Goal: Navigation & Orientation: Find specific page/section

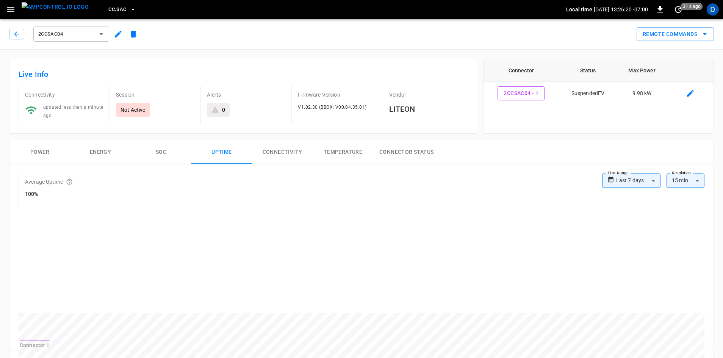
click at [108, 5] on span "CC.SAC" at bounding box center [117, 9] width 18 height 9
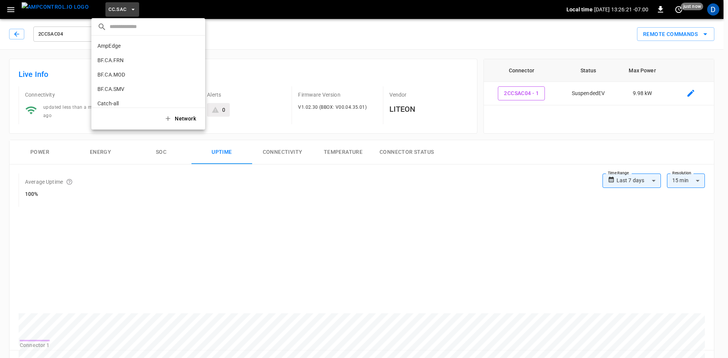
scroll to position [199, 0]
click at [428, 153] on div at bounding box center [364, 179] width 728 height 358
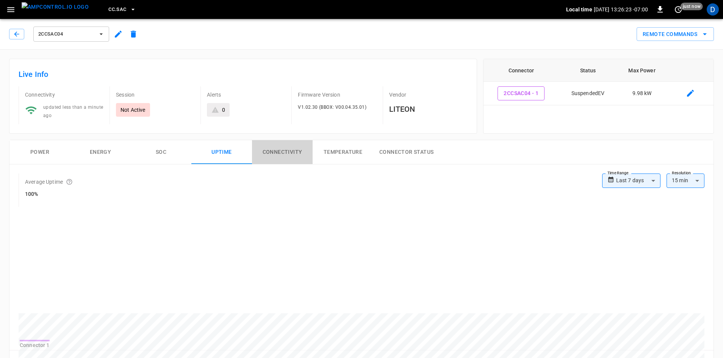
click at [295, 148] on button "Connectivity" at bounding box center [282, 152] width 61 height 24
click at [80, 31] on span "2CCSAC04" at bounding box center [66, 34] width 56 height 9
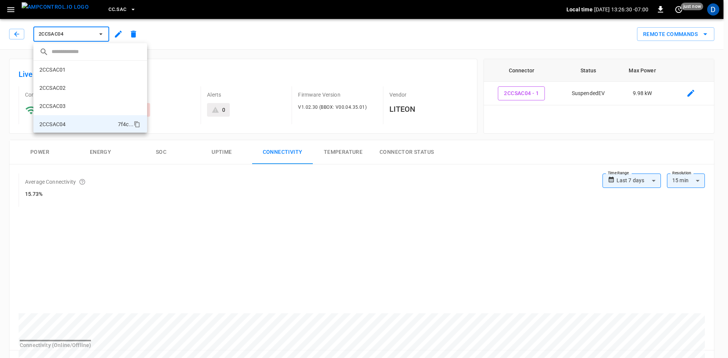
scroll to position [49, 0]
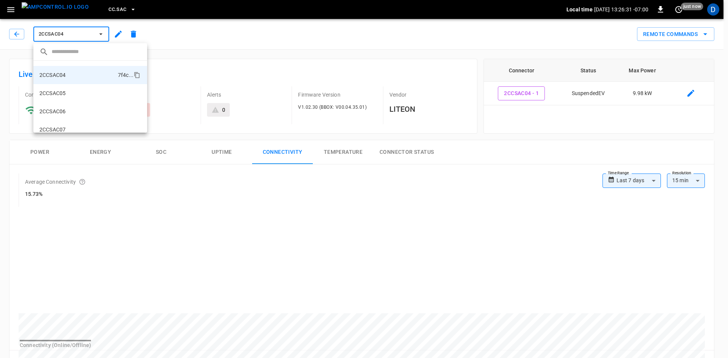
click at [112, 7] on div at bounding box center [364, 179] width 728 height 358
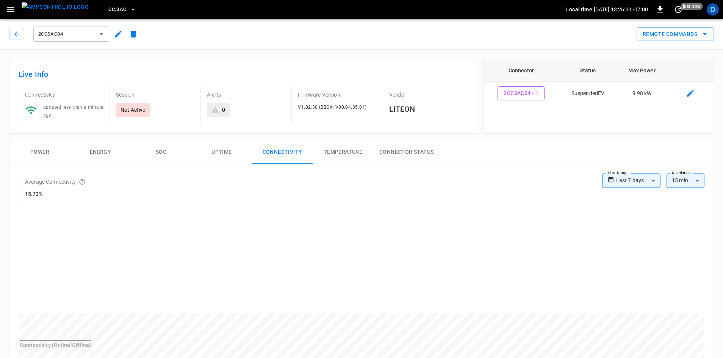
click at [112, 7] on span "CC.SAC" at bounding box center [117, 9] width 18 height 9
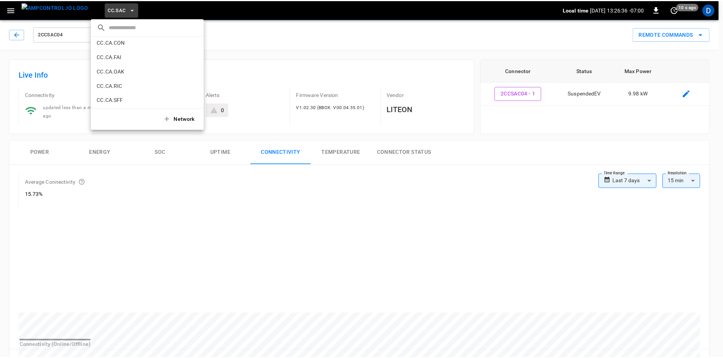
scroll to position [114, 0]
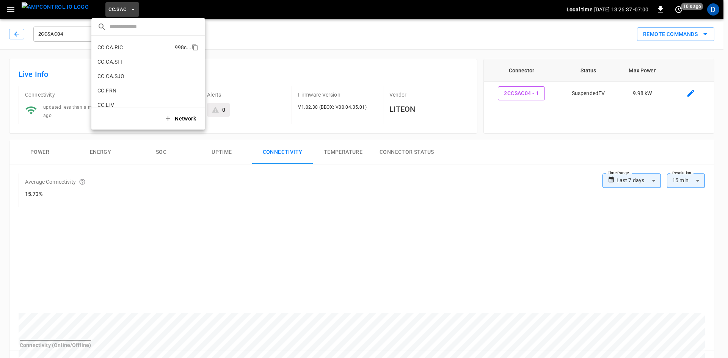
click at [123, 48] on p "CC.CA.RIC" at bounding box center [134, 48] width 74 height 8
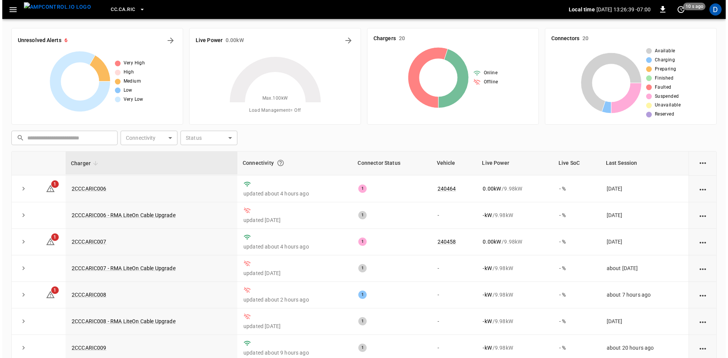
scroll to position [265, 0]
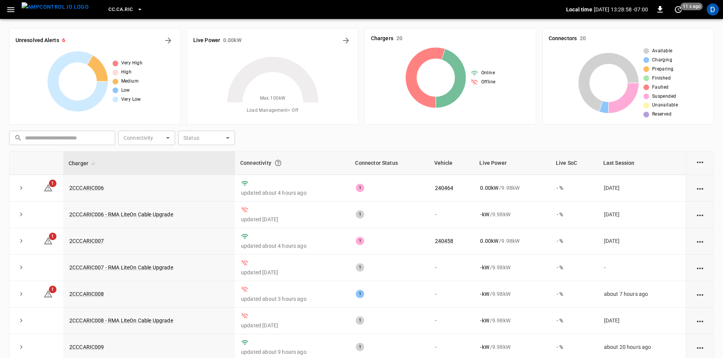
click at [119, 5] on button "CC.CA.RIC" at bounding box center [125, 9] width 40 height 15
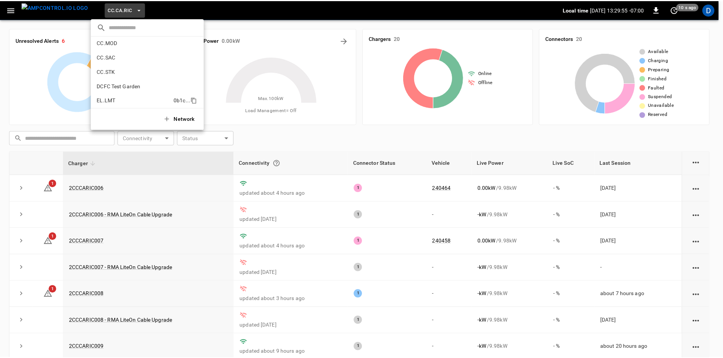
scroll to position [189, 0]
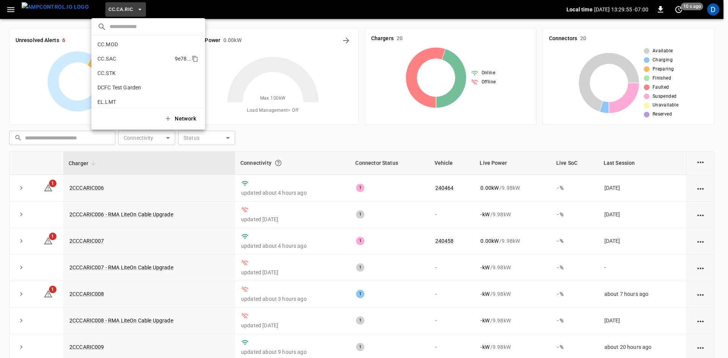
click at [121, 61] on p "CC.SAC" at bounding box center [134, 59] width 74 height 8
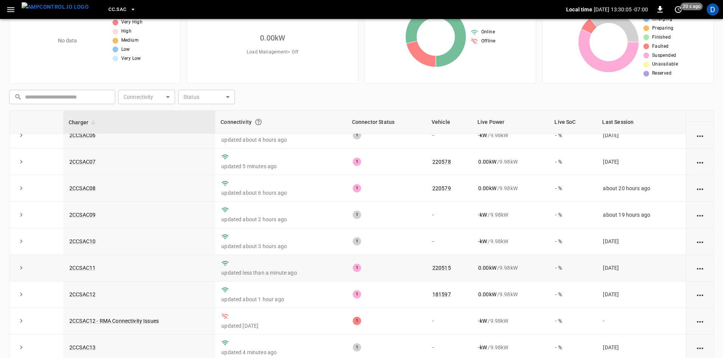
scroll to position [73, 0]
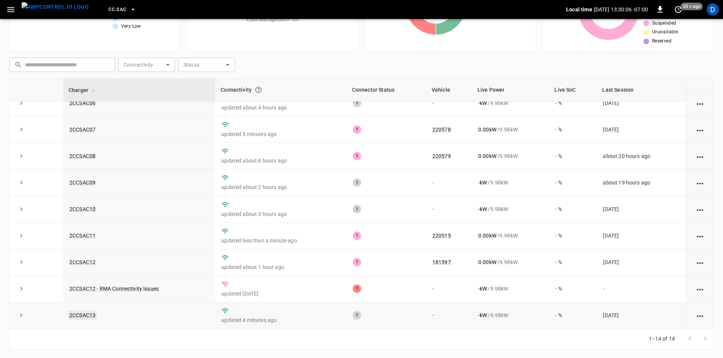
click at [90, 314] on link "2CCSAC13" at bounding box center [82, 315] width 29 height 9
